Goal: Find specific page/section: Find specific page/section

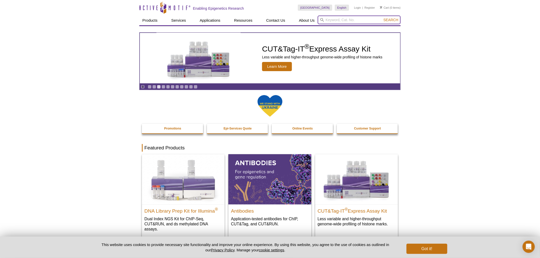
click at [355, 17] on input "search" at bounding box center [359, 20] width 83 height 9
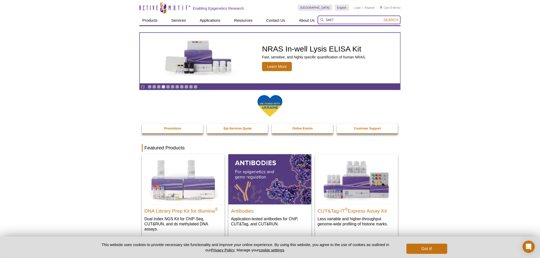
type input "3467"
click at [382, 18] on button "Search" at bounding box center [391, 20] width 18 height 5
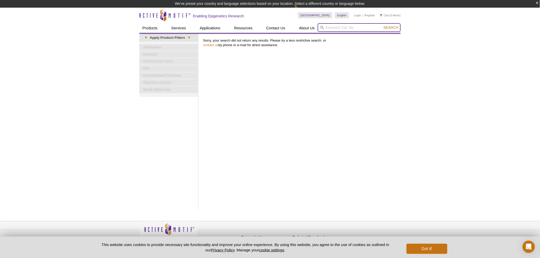
click at [369, 27] on input "search" at bounding box center [359, 27] width 83 height 9
type input "31467"
click at [382, 25] on button "Search" at bounding box center [391, 27] width 18 height 5
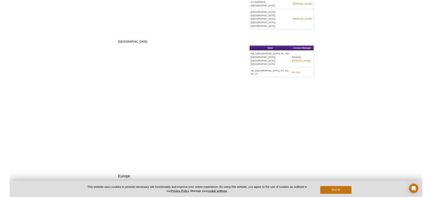
scroll to position [530, 0]
